Goal: Task Accomplishment & Management: Use online tool/utility

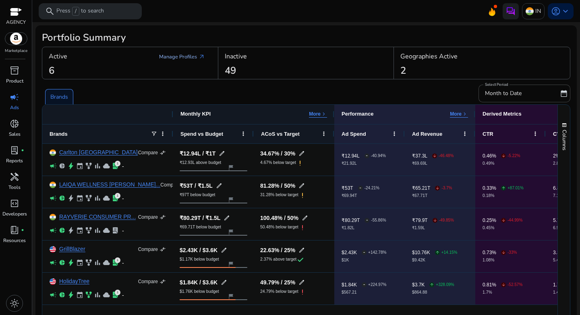
click at [178, 52] on link "Manage Profiles arrow_outward" at bounding box center [182, 57] width 59 height 14
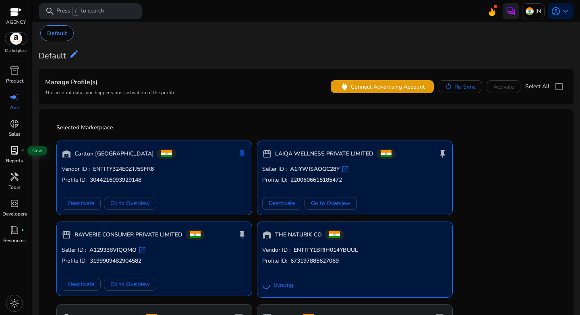
click at [13, 153] on span "lab_profile" at bounding box center [15, 150] width 10 height 10
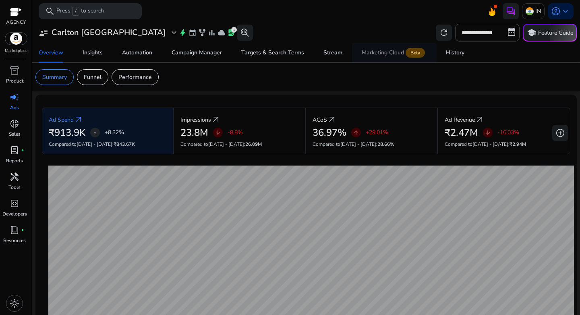
click at [375, 53] on div "Marketing Cloud Beta" at bounding box center [394, 53] width 65 height 6
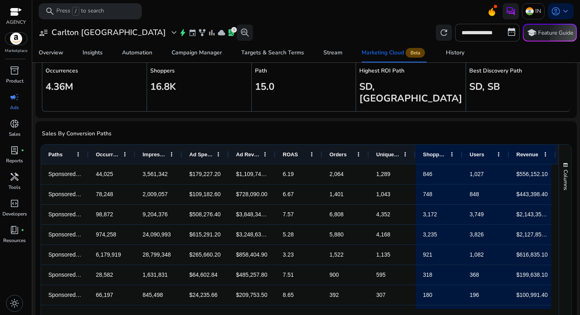
click at [87, 145] on div at bounding box center [88, 154] width 3 height 19
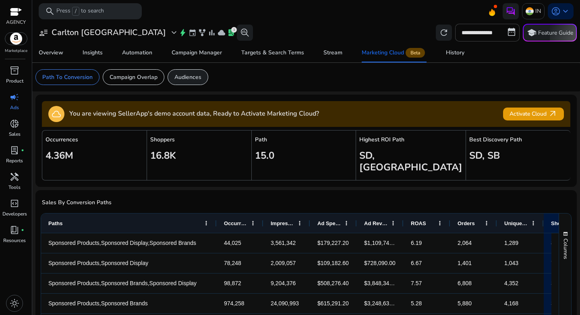
click at [183, 77] on p "Audiences" at bounding box center [187, 77] width 27 height 8
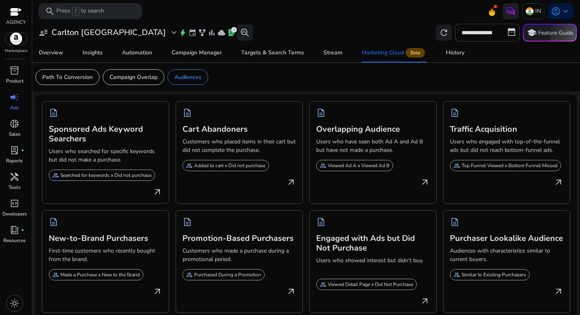
click at [110, 176] on p "Searched for keywords x Did not purchase" at bounding box center [105, 175] width 91 height 7
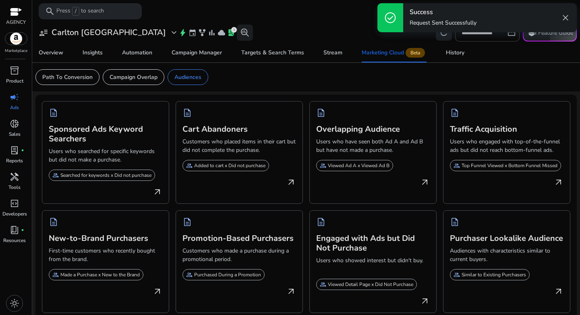
click at [566, 17] on span "close" at bounding box center [565, 18] width 10 height 10
